Goal: Transaction & Acquisition: Purchase product/service

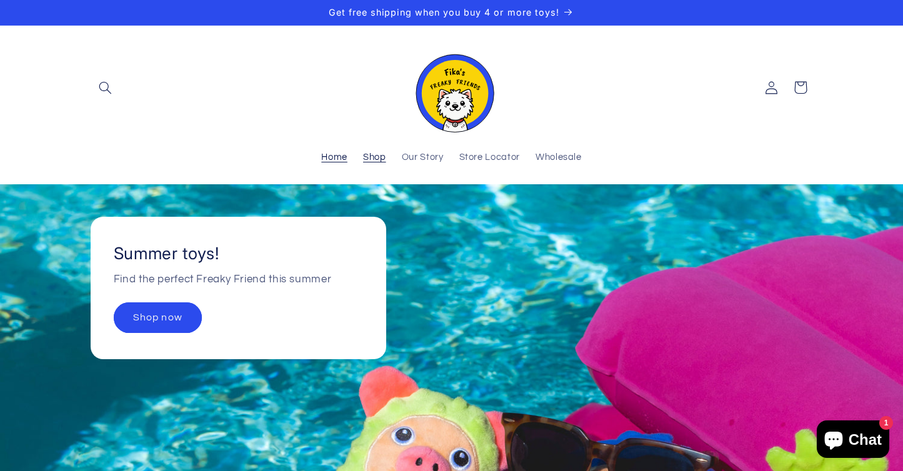
click at [382, 152] on span "Shop" at bounding box center [374, 158] width 23 height 12
click at [554, 152] on span "Wholesale" at bounding box center [559, 158] width 46 height 12
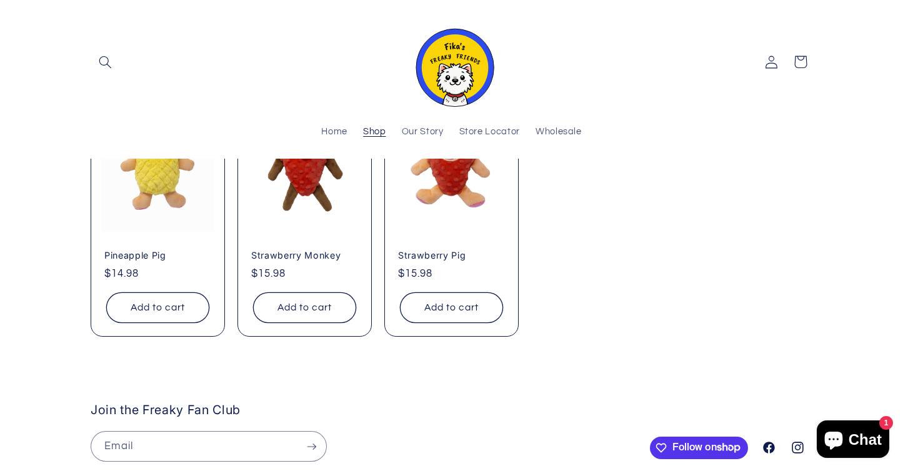
scroll to position [246, 0]
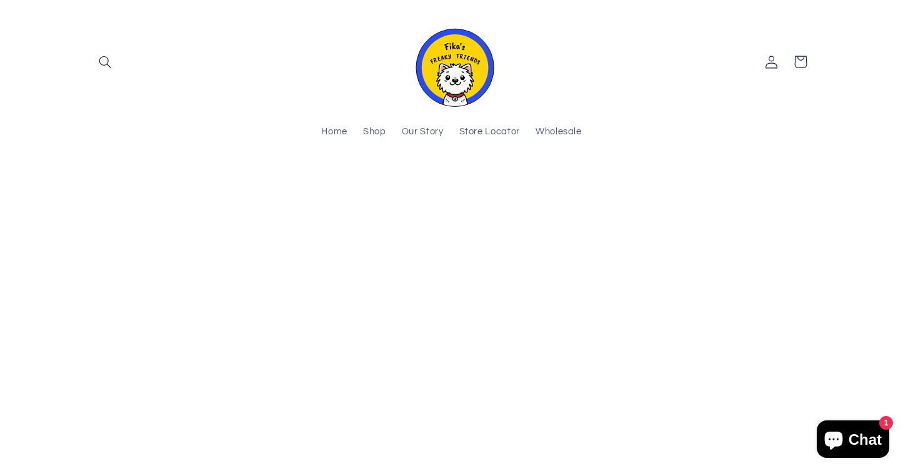
scroll to position [102, 0]
click at [394, 129] on link "Shop" at bounding box center [374, 132] width 39 height 27
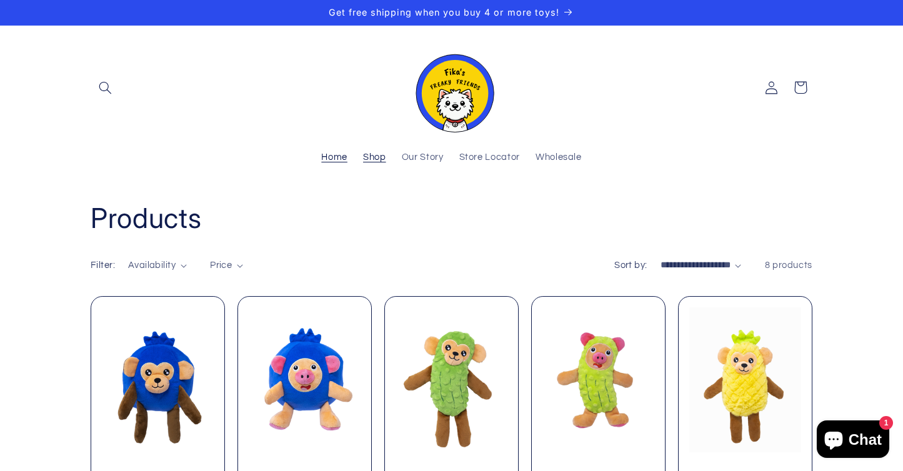
click at [347, 152] on span "Home" at bounding box center [334, 158] width 26 height 12
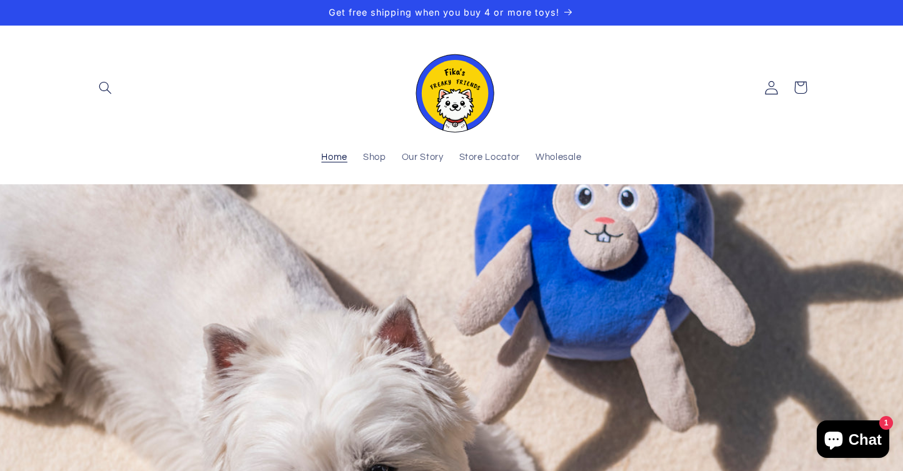
click at [765, 84] on icon at bounding box center [772, 88] width 14 height 14
click at [411, 152] on span "Our Story" at bounding box center [423, 158] width 42 height 12
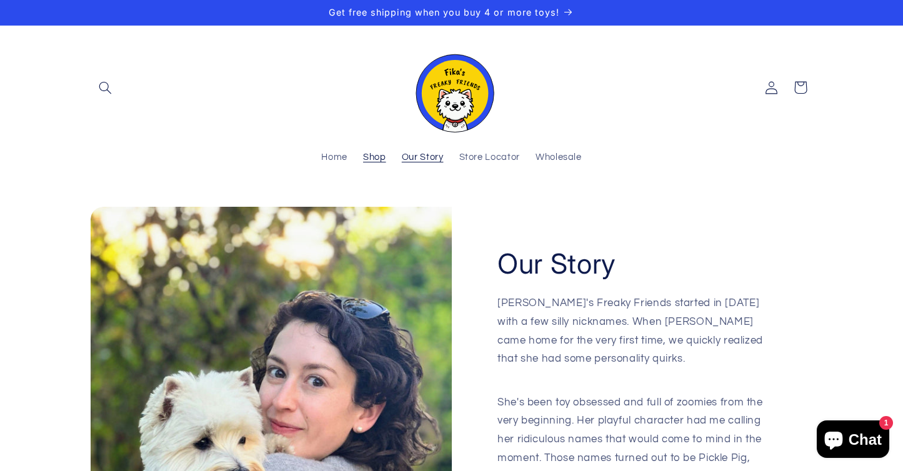
click at [386, 152] on span "Shop" at bounding box center [374, 158] width 23 height 12
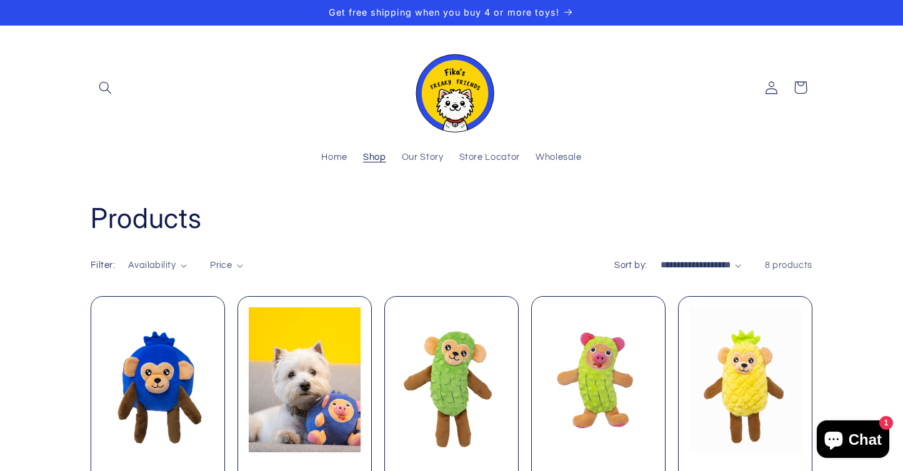
click at [323, 471] on link "Blueberry Pig" at bounding box center [304, 476] width 107 height 11
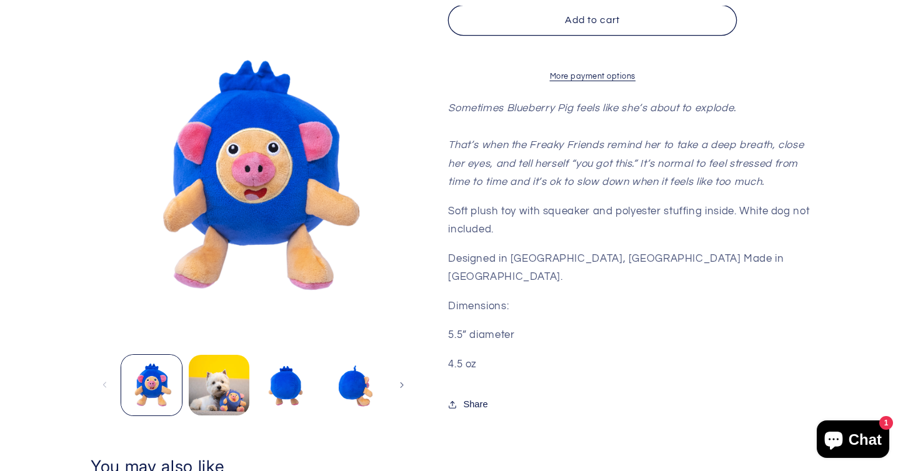
scroll to position [424, 0]
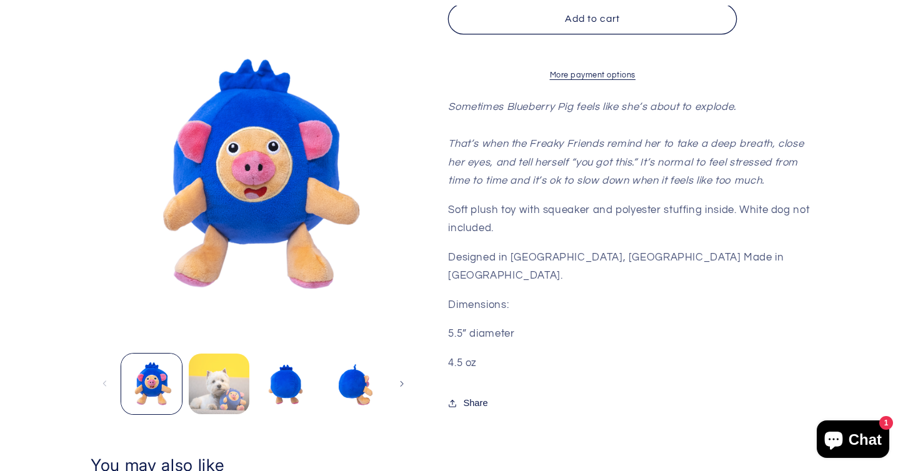
click at [248, 354] on button "Load image 2 in gallery view" at bounding box center [219, 384] width 61 height 61
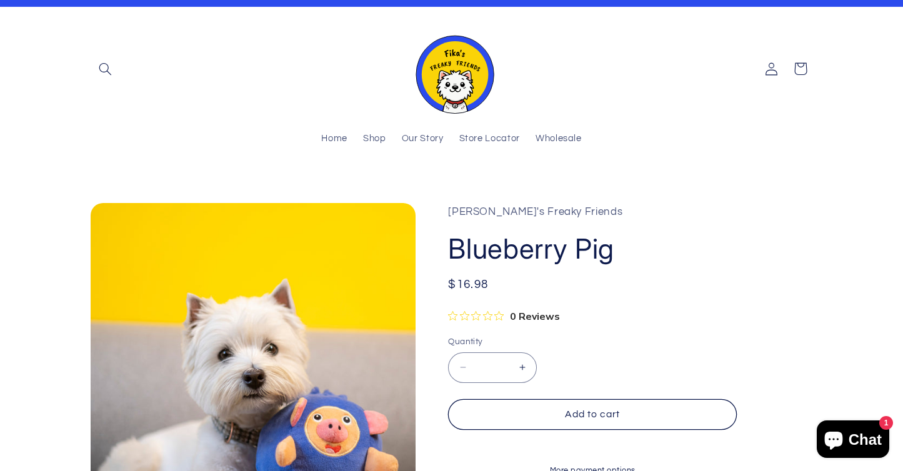
scroll to position [0, 0]
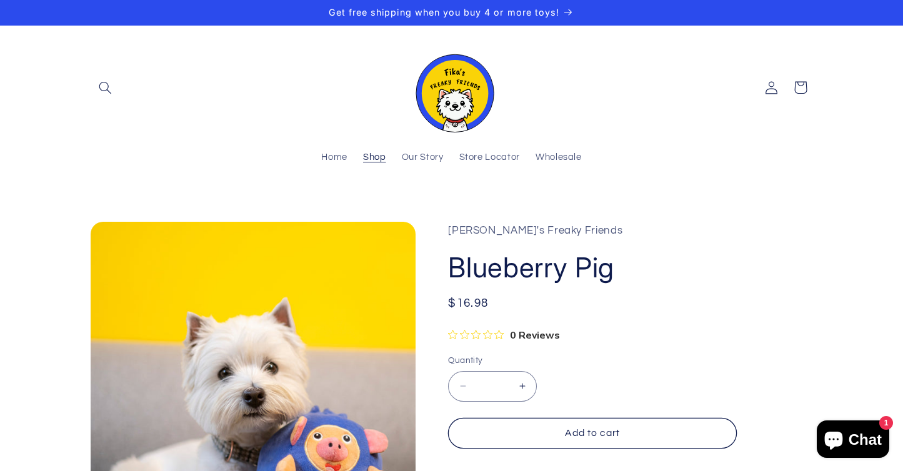
click at [385, 152] on span "Shop" at bounding box center [374, 158] width 23 height 12
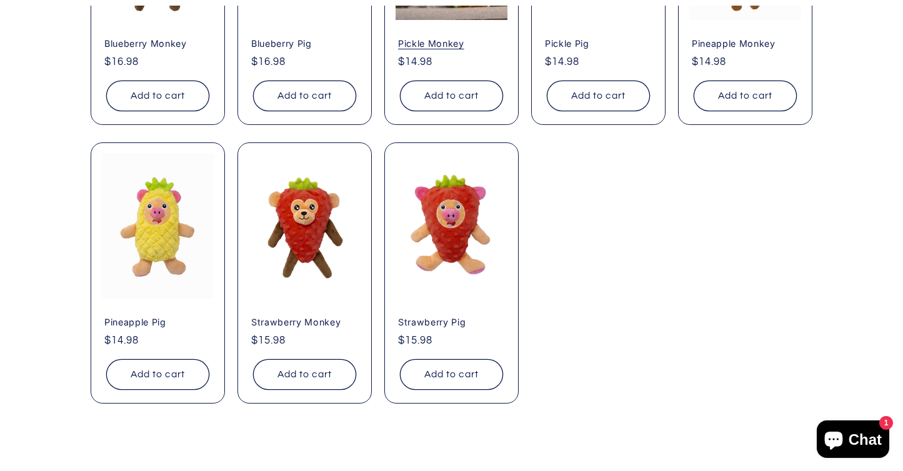
scroll to position [434, 0]
